Goal: Register for event/course

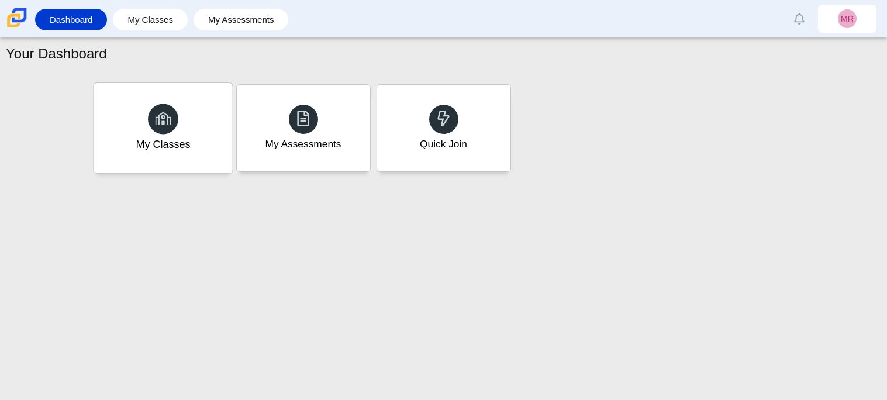
click at [203, 169] on div "My Classes" at bounding box center [163, 128] width 138 height 90
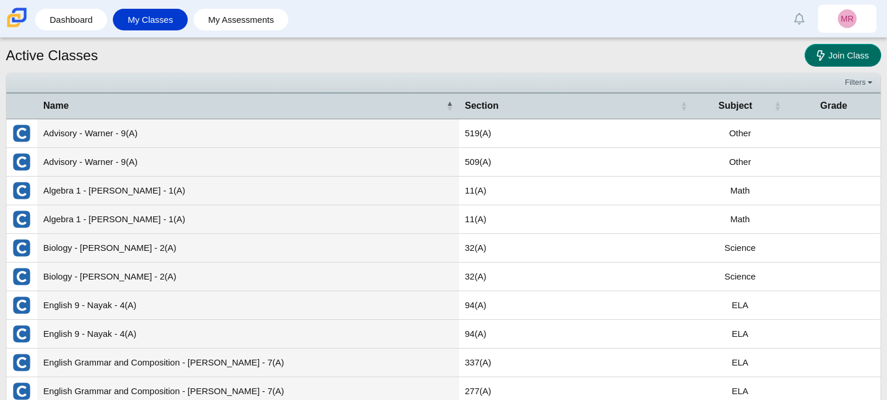
click at [835, 51] on span "Join Class" at bounding box center [848, 55] width 40 height 10
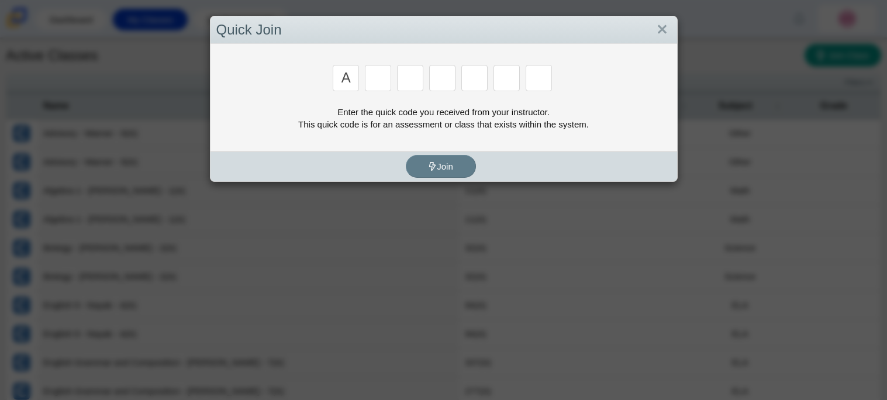
type input "a"
type input "m"
type input "v"
type input "3"
type input "r"
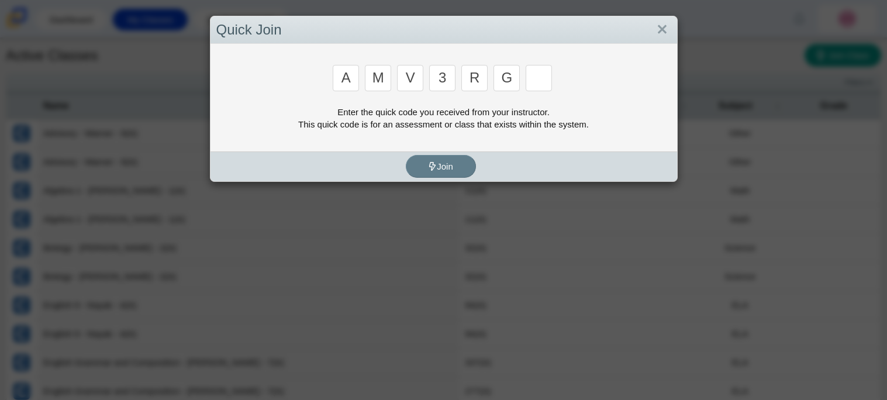
type input "g"
type input "d"
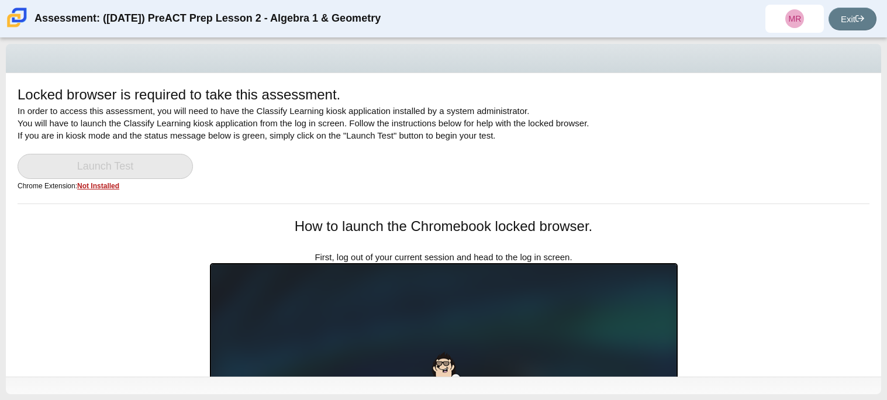
click at [115, 165] on link "Launch Test" at bounding box center [105, 166] width 175 height 25
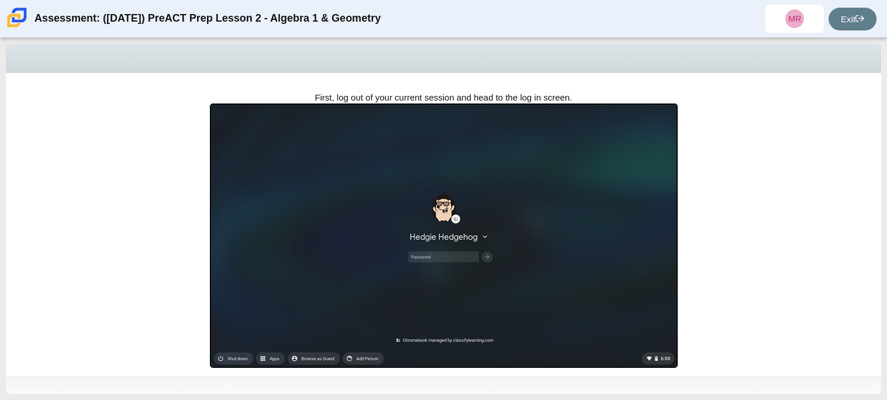
scroll to position [401, 0]
